Goal: Use online tool/utility: Use online tool/utility

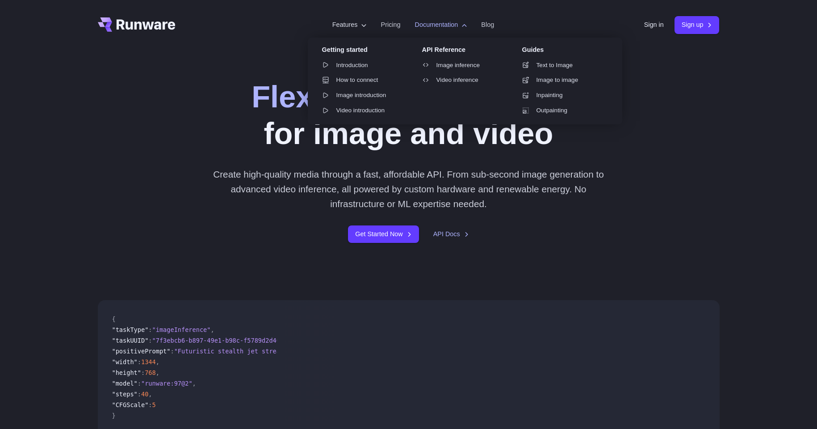
click at [432, 26] on label "Documentation" at bounding box center [441, 25] width 52 height 10
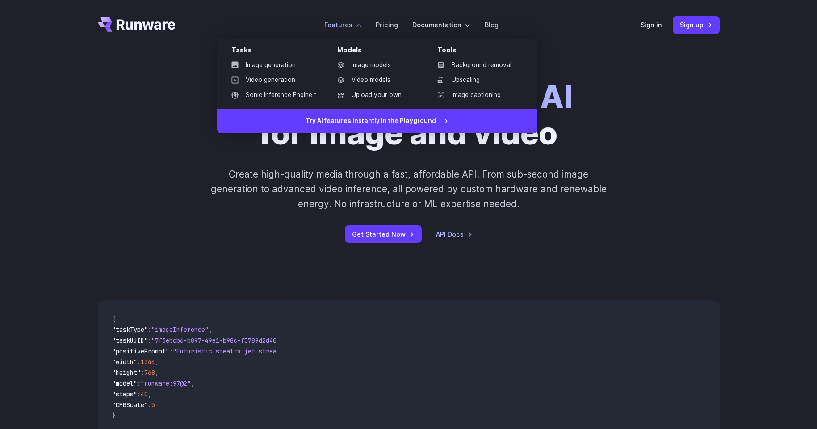
click at [343, 22] on label "Features" at bounding box center [342, 25] width 37 height 10
click at [285, 67] on link "Image generation" at bounding box center [273, 65] width 99 height 13
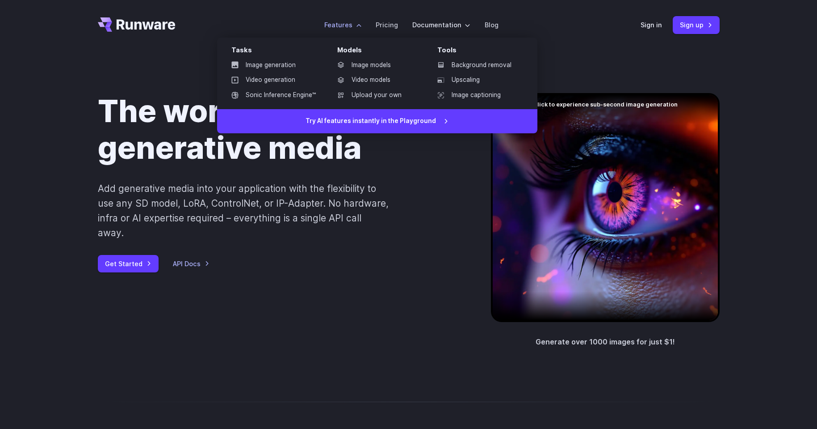
click at [362, 24] on label "Features" at bounding box center [342, 25] width 37 height 10
click at [351, 28] on label "Features" at bounding box center [342, 25] width 37 height 10
click at [370, 66] on link "Image models" at bounding box center [376, 65] width 93 height 13
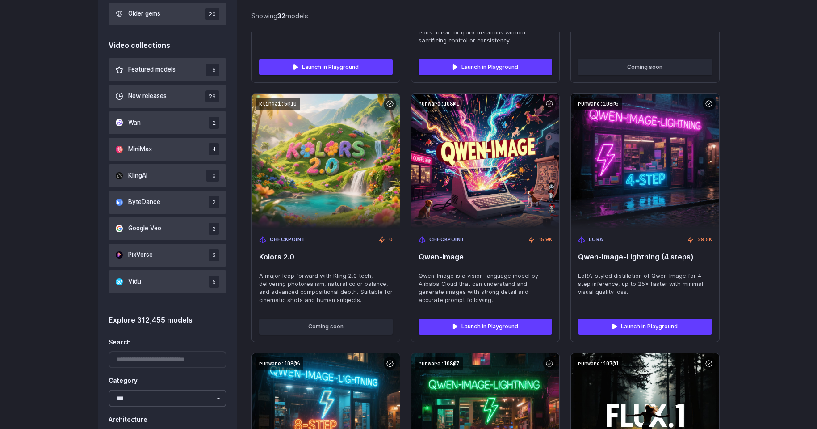
scroll to position [463, 0]
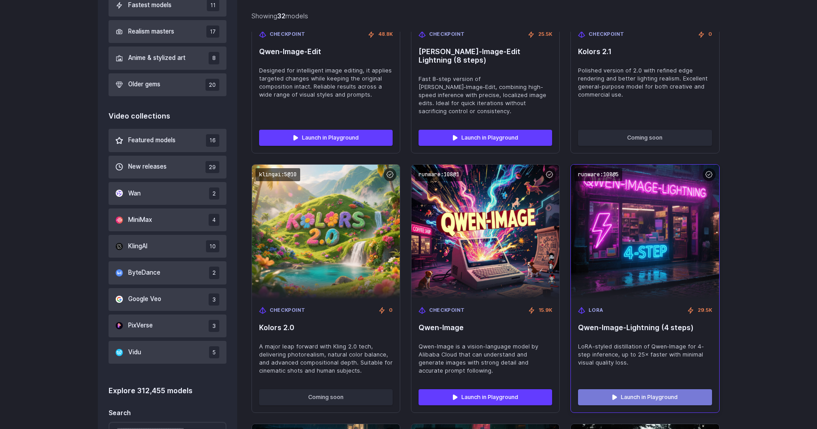
click at [657, 389] on link "Launch in Playground" at bounding box center [645, 397] width 134 height 16
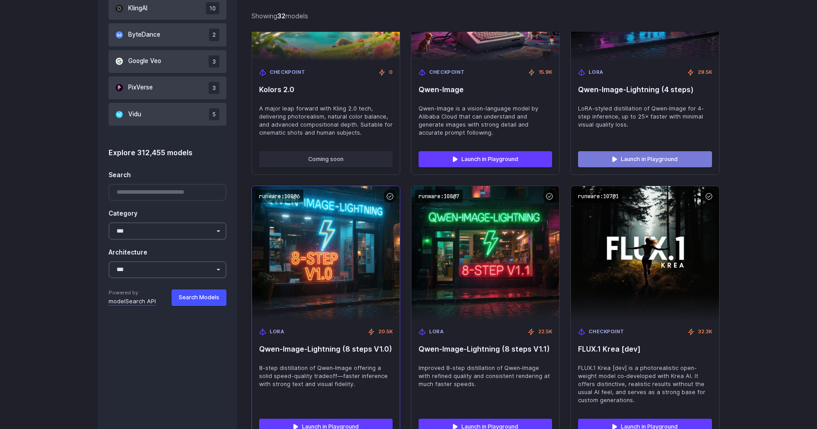
scroll to position [751, 0]
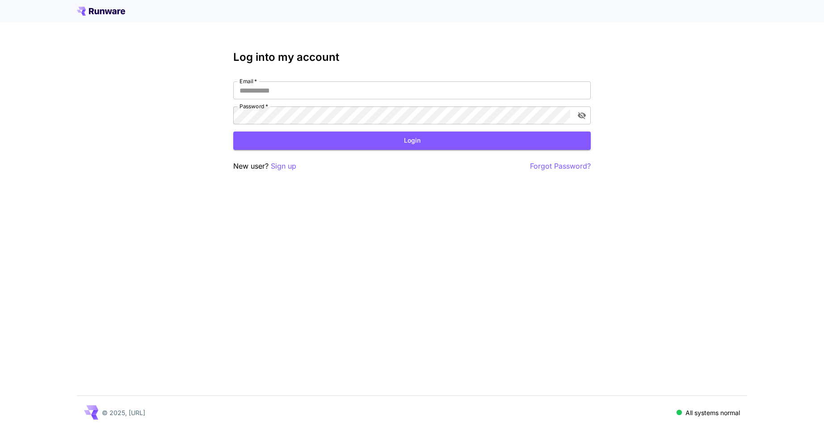
type input "**********"
click at [408, 150] on div "**********" at bounding box center [412, 111] width 358 height 121
click at [408, 147] on button "Login" at bounding box center [412, 140] width 358 height 18
